Goal: Task Accomplishment & Management: Manage account settings

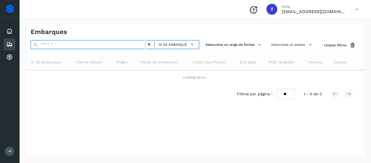
click at [71, 45] on input "text" at bounding box center [89, 44] width 116 height 9
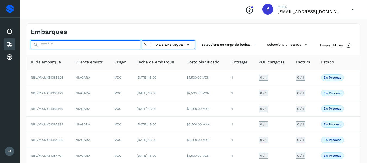
paste input "**********"
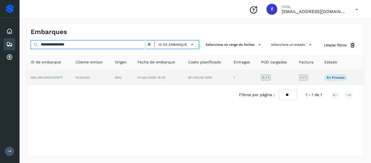
type input "**********"
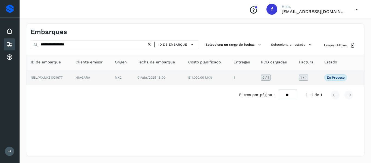
click at [317, 73] on td "1 / 1" at bounding box center [307, 77] width 25 height 15
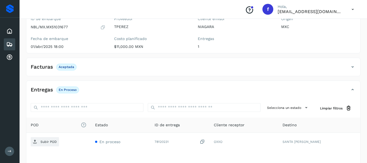
scroll to position [27, 0]
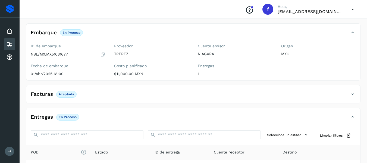
click at [348, 93] on div "Facturas Aceptada" at bounding box center [187, 93] width 323 height 9
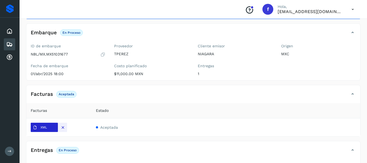
click at [45, 130] on span "XML" at bounding box center [40, 127] width 18 height 9
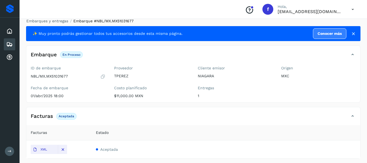
scroll to position [0, 0]
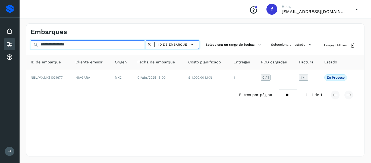
click at [88, 45] on input "**********" at bounding box center [89, 44] width 116 height 9
drag, startPoint x: 88, startPoint y: 45, endPoint x: 6, endPoint y: 61, distance: 83.2
click at [6, 61] on div "**********" at bounding box center [185, 81] width 371 height 163
paste input "text"
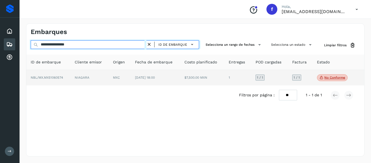
type input "**********"
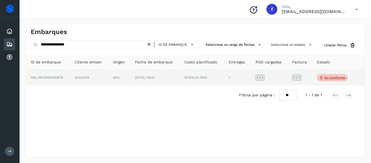
click at [306, 80] on td "1 / 1" at bounding box center [300, 78] width 25 height 16
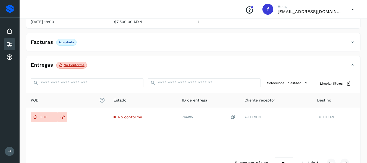
scroll to position [82, 0]
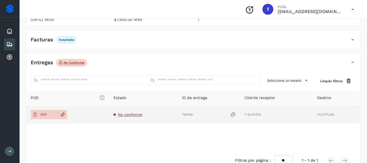
click at [122, 117] on span "No conforme" at bounding box center [130, 114] width 24 height 4
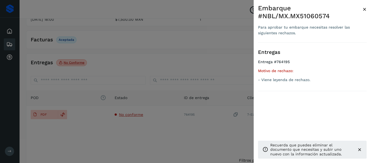
click at [144, 71] on div at bounding box center [185, 81] width 371 height 163
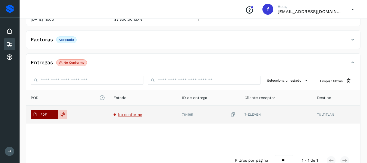
click at [54, 115] on button "PDF" at bounding box center [44, 114] width 27 height 9
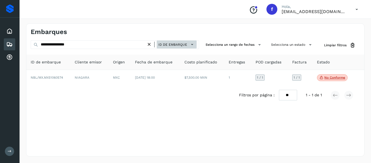
click at [193, 42] on icon at bounding box center [192, 45] width 6 height 6
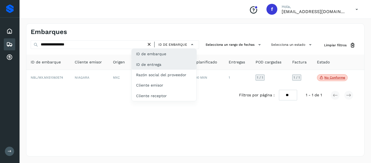
click at [161, 69] on div "ID de entrega" at bounding box center [164, 64] width 65 height 10
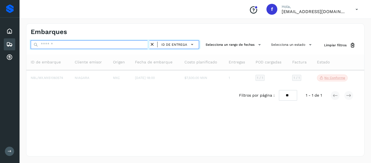
click at [85, 45] on input "text" at bounding box center [90, 44] width 119 height 9
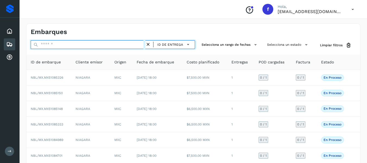
paste input "**********"
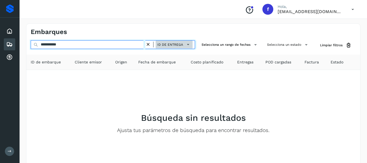
type input "**********"
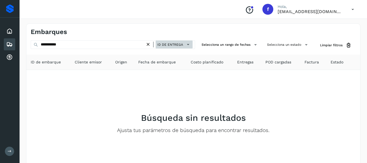
click at [189, 42] on icon at bounding box center [188, 45] width 6 height 6
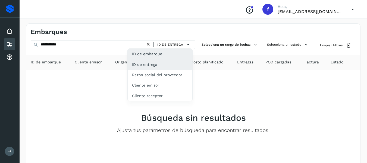
click at [160, 55] on div "ID de embarque" at bounding box center [160, 54] width 65 height 10
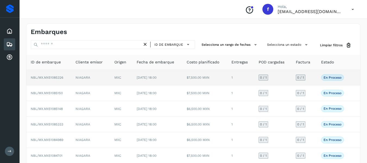
click at [317, 76] on td "En proceso Verifica el estado de la factura o entregas asociadas a este embarque" at bounding box center [334, 77] width 34 height 15
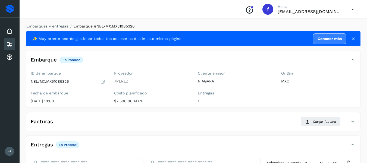
click at [104, 83] on icon at bounding box center [102, 81] width 5 height 5
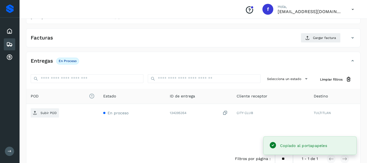
scroll to position [96, 0]
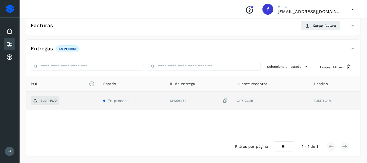
click at [228, 99] on icon at bounding box center [225, 101] width 5 height 6
click at [49, 102] on p "Subir POD" at bounding box center [48, 101] width 16 height 4
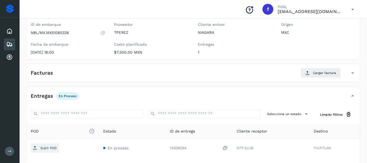
scroll to position [0, 0]
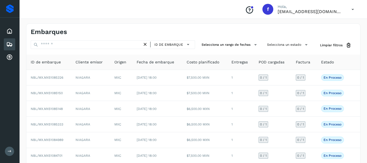
click at [73, 49] on div "ID de embarque" at bounding box center [113, 45] width 164 height 10
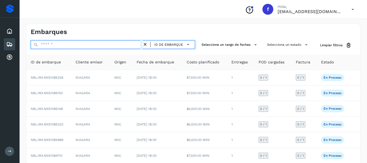
click at [77, 46] on input "text" at bounding box center [87, 44] width 112 height 9
paste input "**********"
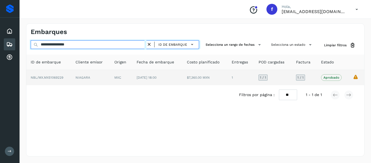
type input "**********"
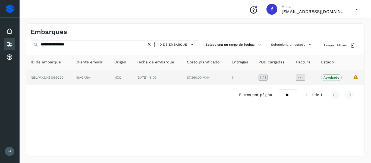
click at [312, 79] on td "1 / 1" at bounding box center [304, 77] width 25 height 15
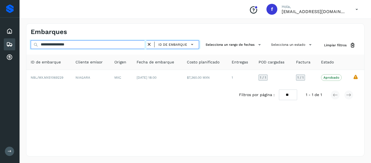
drag, startPoint x: 93, startPoint y: 45, endPoint x: 5, endPoint y: 45, distance: 88.3
click at [5, 45] on div "**********" at bounding box center [185, 81] width 371 height 163
paste input "text"
type input "**********"
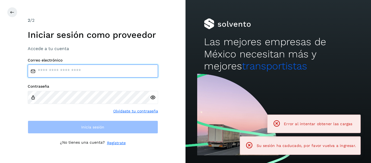
type input "**********"
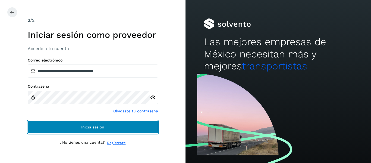
click at [92, 123] on button "Inicia sesión" at bounding box center [93, 126] width 130 height 13
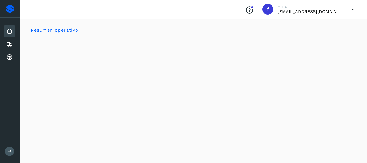
click at [10, 154] on button at bounding box center [9, 150] width 9 height 9
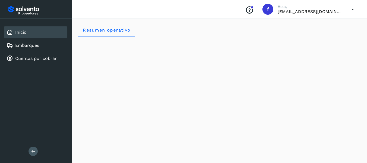
drag, startPoint x: 21, startPoint y: 48, endPoint x: 78, endPoint y: 83, distance: 66.1
click at [21, 47] on link "Embarques" at bounding box center [27, 45] width 24 height 5
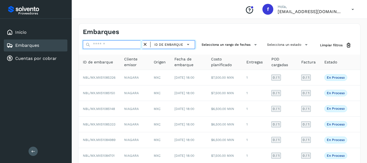
click at [107, 48] on input "text" at bounding box center [113, 44] width 60 height 9
paste input "**********"
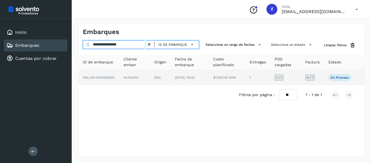
type input "**********"
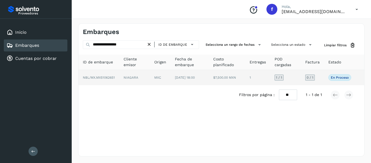
click at [323, 73] on td "0 / 1" at bounding box center [312, 77] width 23 height 15
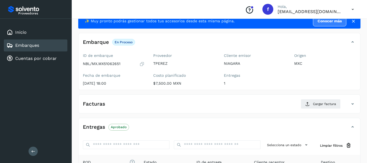
scroll to position [54, 0]
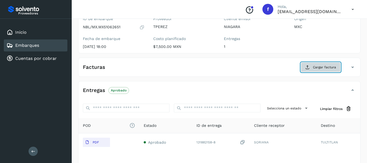
click at [314, 71] on button "Cargar factura" at bounding box center [321, 67] width 40 height 10
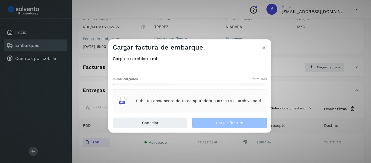
click at [263, 45] on icon at bounding box center [264, 48] width 6 height 6
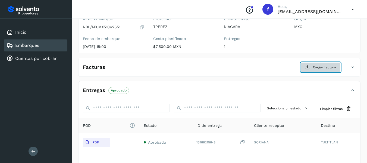
click at [317, 68] on span "Cargar factura" at bounding box center [324, 67] width 23 height 5
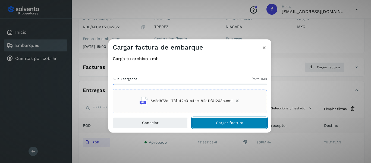
click at [218, 123] on span "Cargar factura" at bounding box center [229, 123] width 27 height 4
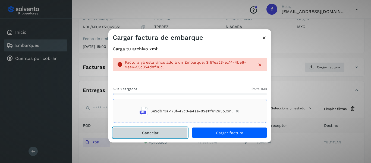
click at [166, 134] on button "Cancelar" at bounding box center [150, 132] width 75 height 11
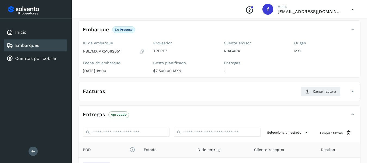
scroll to position [0, 0]
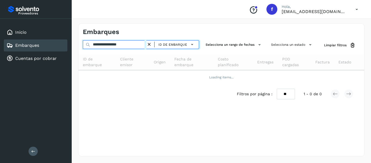
drag, startPoint x: 135, startPoint y: 45, endPoint x: 71, endPoint y: 49, distance: 64.2
click at [71, 49] on div "**********" at bounding box center [185, 81] width 371 height 163
paste input "text"
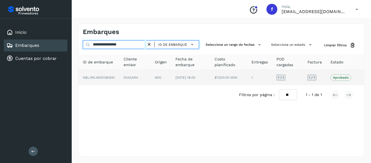
type input "**********"
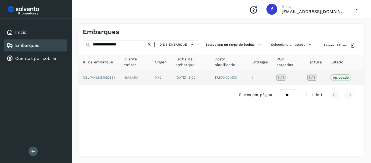
click at [323, 77] on td "1 / 1" at bounding box center [314, 77] width 23 height 15
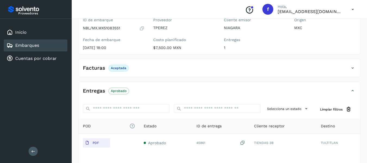
scroll to position [27, 0]
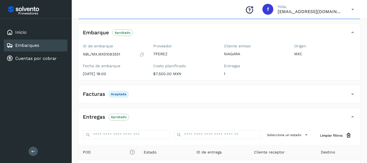
click at [141, 95] on div "Facturas Aceptada" at bounding box center [214, 93] width 271 height 9
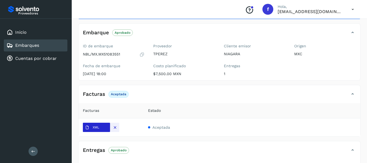
click at [90, 127] on span "XML" at bounding box center [92, 127] width 18 height 9
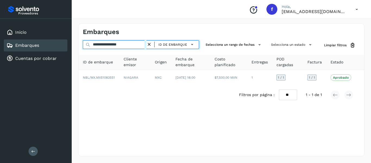
drag, startPoint x: 138, startPoint y: 45, endPoint x: 69, endPoint y: 46, distance: 68.8
click at [69, 46] on div "**********" at bounding box center [185, 81] width 371 height 163
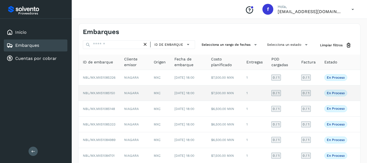
click at [314, 101] on td "0 / 1" at bounding box center [308, 92] width 23 height 15
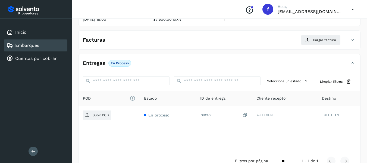
scroll to position [54, 0]
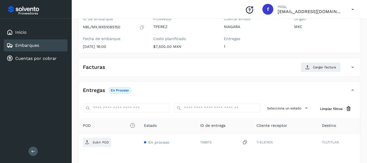
click at [144, 29] on icon at bounding box center [141, 26] width 5 height 5
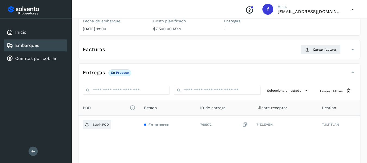
scroll to position [82, 0]
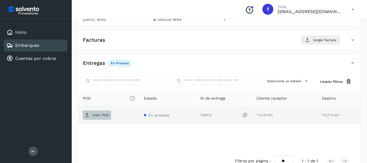
click at [100, 116] on p "Subir POD" at bounding box center [101, 115] width 16 height 4
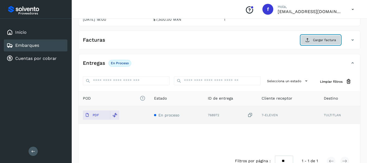
click at [308, 39] on icon at bounding box center [307, 40] width 4 height 4
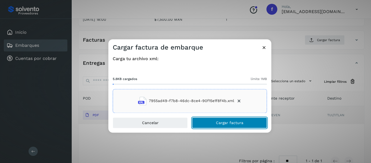
click at [221, 122] on span "Cargar factura" at bounding box center [229, 123] width 27 height 4
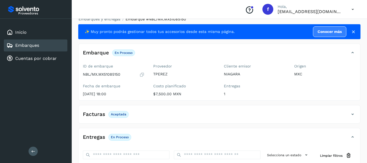
scroll to position [0, 0]
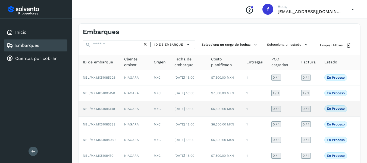
click at [318, 116] on td "0 / 1" at bounding box center [308, 108] width 23 height 15
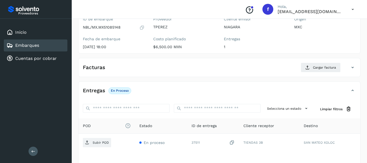
scroll to position [54, 0]
click at [143, 29] on icon at bounding box center [141, 26] width 5 height 5
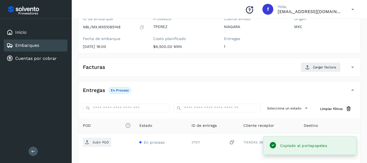
click at [142, 28] on icon at bounding box center [141, 26] width 5 height 5
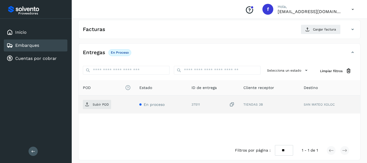
scroll to position [96, 0]
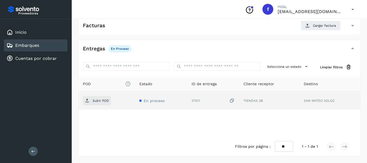
click at [232, 99] on icon at bounding box center [231, 101] width 5 height 6
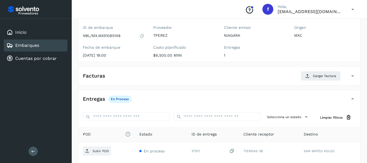
scroll to position [0, 0]
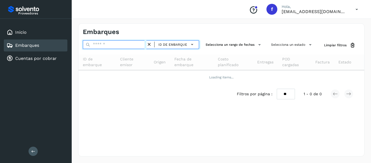
click at [103, 44] on input "text" at bounding box center [115, 44] width 64 height 9
paste input "**********"
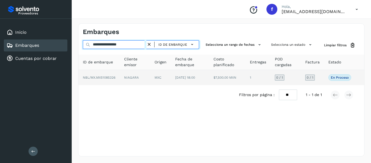
type input "**********"
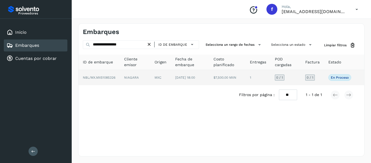
click at [319, 75] on td "0 / 1" at bounding box center [312, 77] width 23 height 15
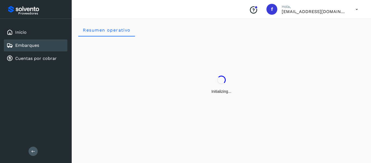
click at [43, 47] on div "Embarques" at bounding box center [36, 45] width 64 height 12
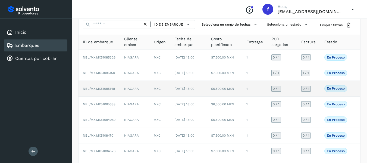
scroll to position [27, 0]
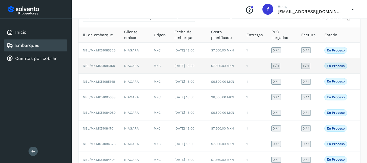
click at [321, 72] on td "En proceso Verifica el estado de la factura o entregas asociadas a este embarque" at bounding box center [336, 65] width 32 height 15
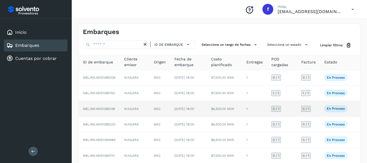
click at [319, 115] on td "0 / 1" at bounding box center [308, 108] width 23 height 15
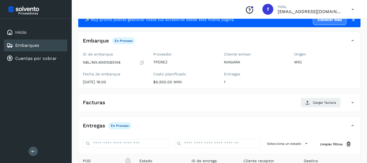
scroll to position [54, 0]
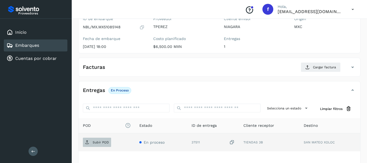
click at [100, 143] on p "Subir POD" at bounding box center [101, 142] width 16 height 4
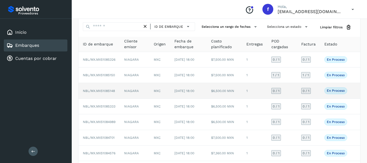
scroll to position [27, 0]
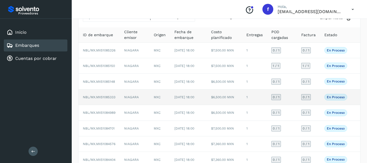
click at [319, 105] on td "0 / 1" at bounding box center [308, 96] width 23 height 15
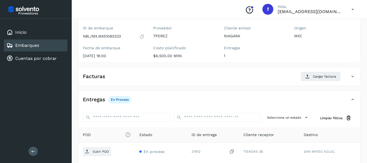
scroll to position [54, 0]
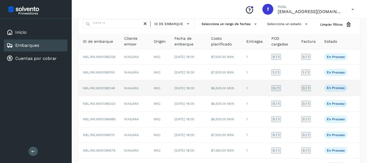
scroll to position [54, 0]
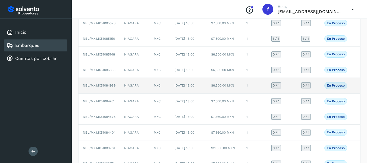
click at [319, 93] on td "0 / 1" at bounding box center [308, 85] width 23 height 15
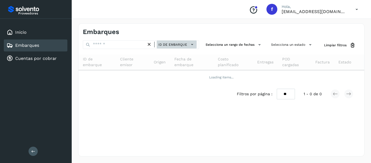
click at [192, 45] on button "ID de embarque" at bounding box center [177, 44] width 40 height 8
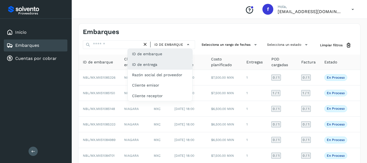
click at [153, 66] on div "ID de entrega" at bounding box center [160, 64] width 65 height 10
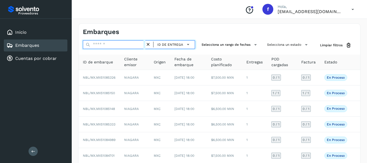
click at [106, 45] on input "text" at bounding box center [114, 44] width 62 height 9
paste input "**********"
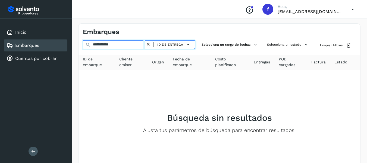
type input "**********"
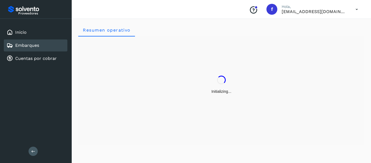
click at [20, 46] on link "Embarques" at bounding box center [27, 45] width 24 height 5
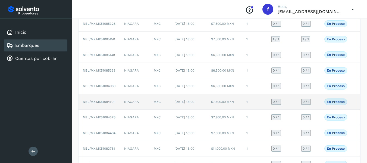
scroll to position [54, 0]
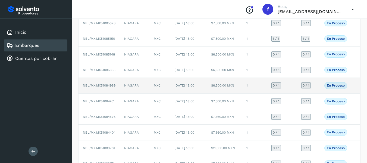
click at [288, 93] on td "0 / 1" at bounding box center [282, 85] width 30 height 15
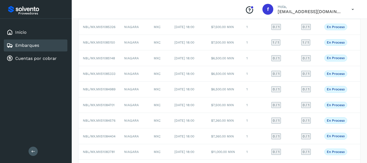
scroll to position [54, 0]
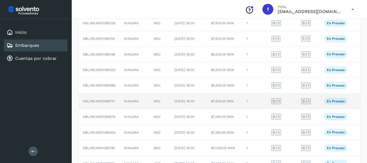
click at [317, 109] on td "0 / 1" at bounding box center [308, 100] width 23 height 15
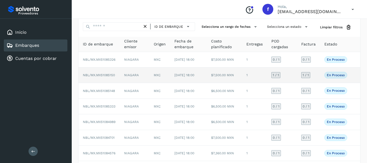
scroll to position [54, 0]
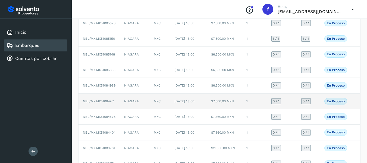
click at [315, 109] on td "0 / 1" at bounding box center [308, 100] width 23 height 15
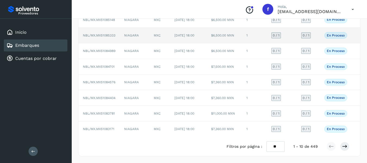
scroll to position [120, 0]
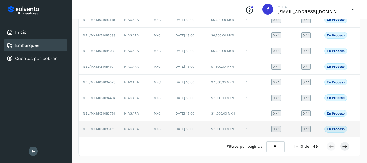
click at [318, 130] on td "0 / 1" at bounding box center [308, 128] width 23 height 15
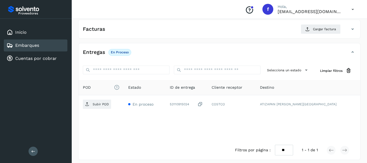
scroll to position [96, 0]
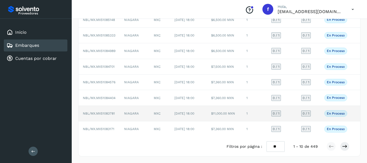
scroll to position [120, 0]
